Goal: Transaction & Acquisition: Purchase product/service

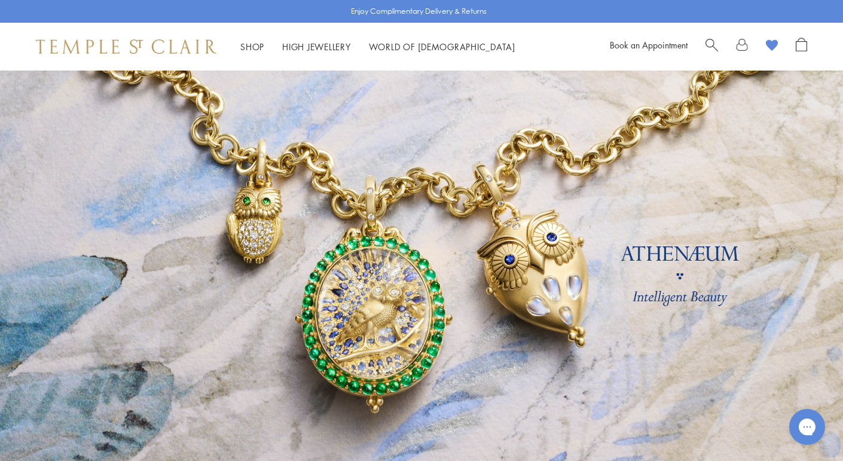
click at [707, 47] on span "Search" at bounding box center [711, 44] width 13 height 13
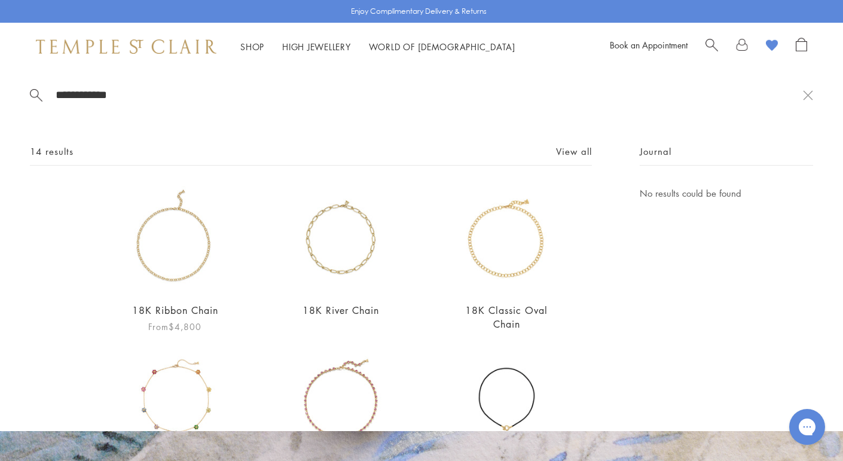
type input "**********"
click at [202, 244] on img at bounding box center [175, 239] width 106 height 106
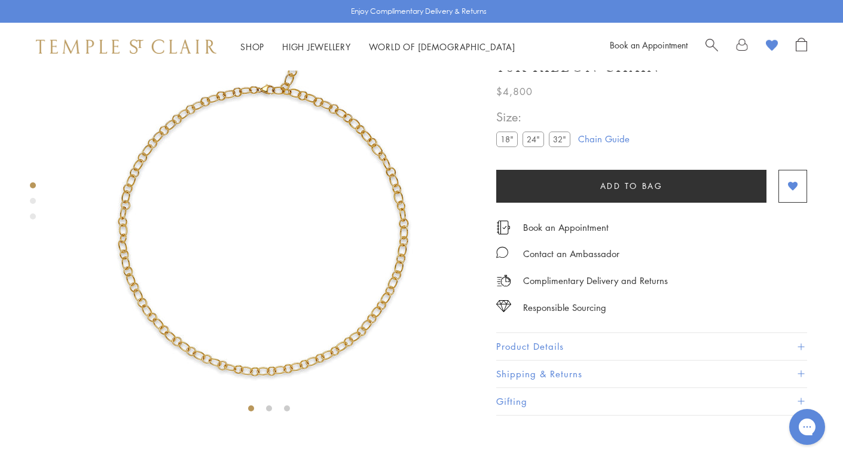
click at [530, 147] on label "24"" at bounding box center [533, 139] width 22 height 15
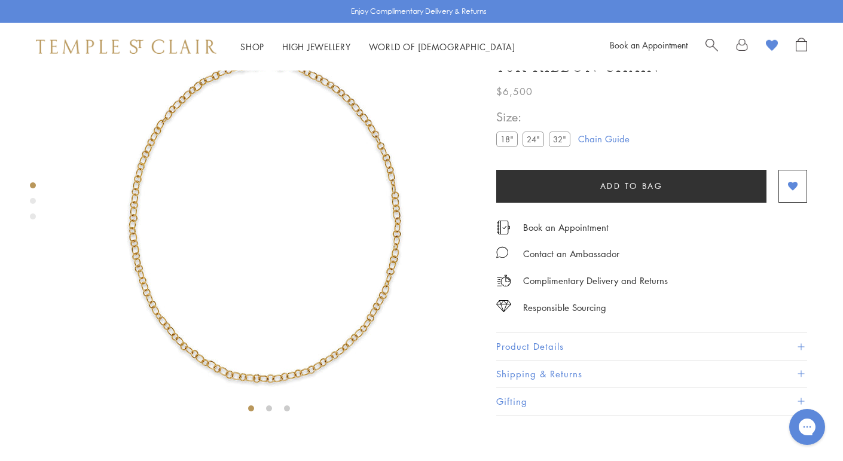
click at [507, 147] on label "18"" at bounding box center [507, 139] width 22 height 15
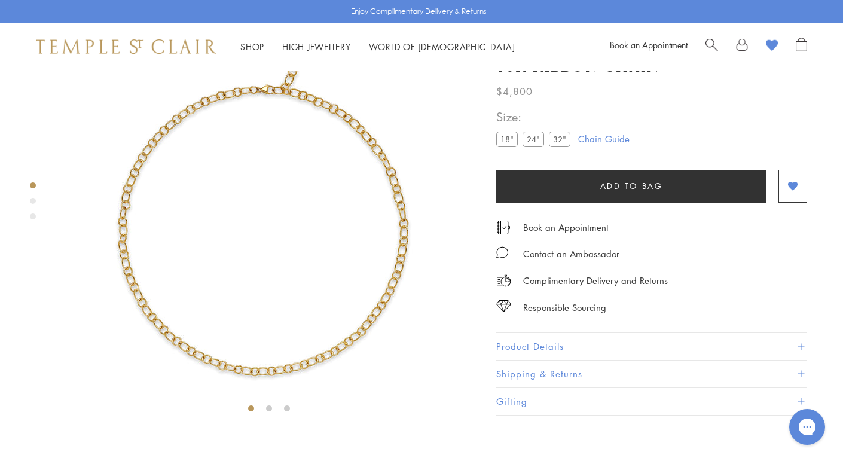
click at [535, 147] on label "24"" at bounding box center [533, 139] width 22 height 15
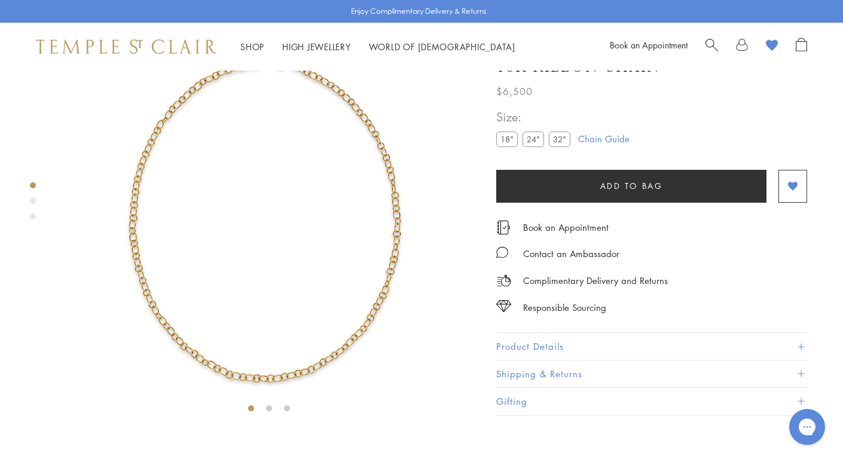
click at [559, 147] on label "32"" at bounding box center [560, 139] width 22 height 15
